Goal: Task Accomplishment & Management: Use online tool/utility

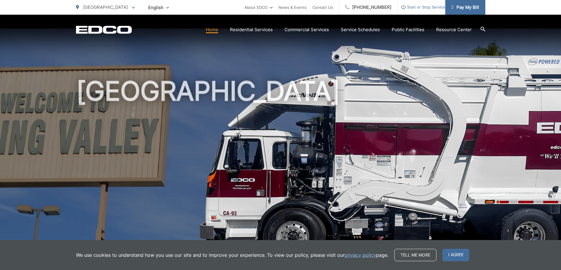
click at [465, 6] on span "Pay My Bill" at bounding box center [465, 7] width 28 height 7
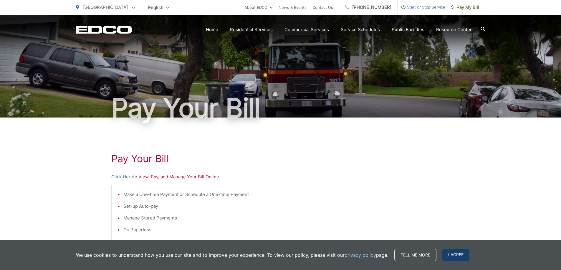
click at [449, 252] on span "I agree" at bounding box center [455, 255] width 27 height 12
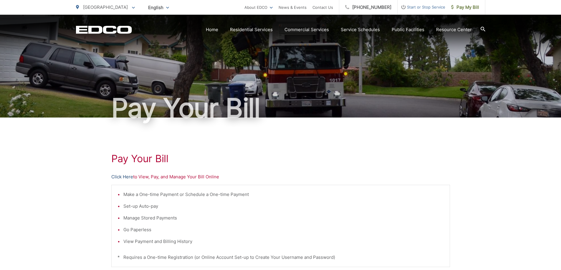
click at [120, 177] on link "Click Here" at bounding box center [122, 177] width 22 height 7
